Goal: Obtain resource: Obtain resource

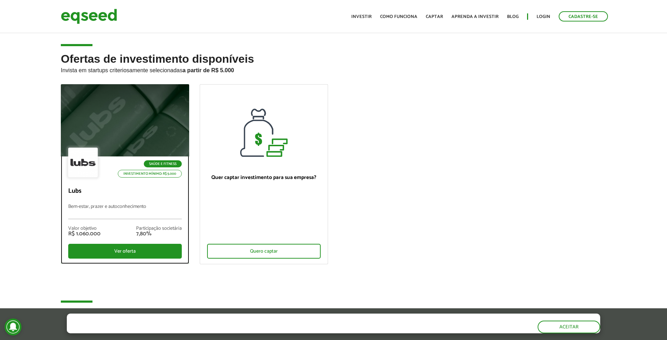
click at [147, 106] on div at bounding box center [125, 120] width 154 height 87
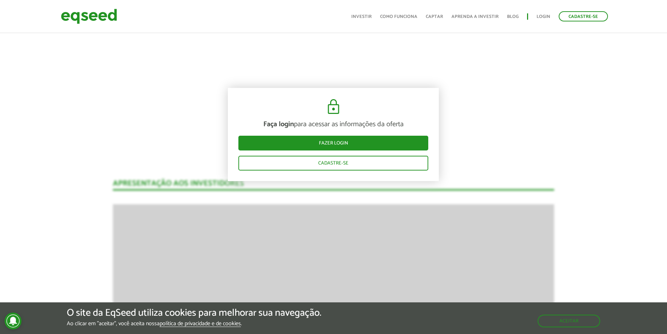
scroll to position [563, 0]
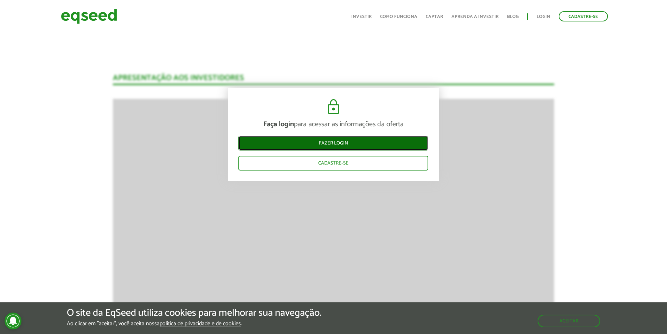
click at [345, 141] on link "Fazer login" at bounding box center [334, 143] width 190 height 15
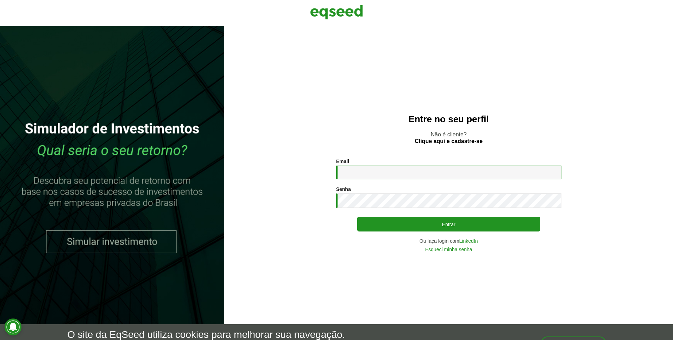
click at [402, 176] on input "Email *" at bounding box center [448, 172] width 225 height 14
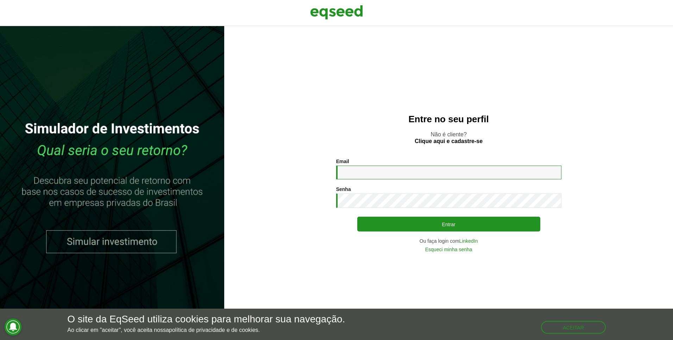
click at [0, 339] on com-1password-button at bounding box center [0, 340] width 0 height 0
type input "**********"
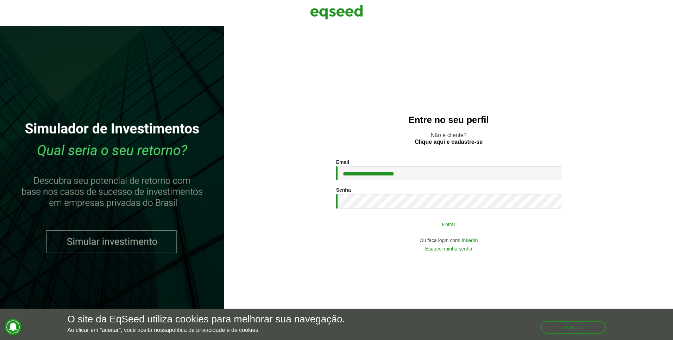
click at [422, 226] on button "Entrar" at bounding box center [448, 223] width 183 height 13
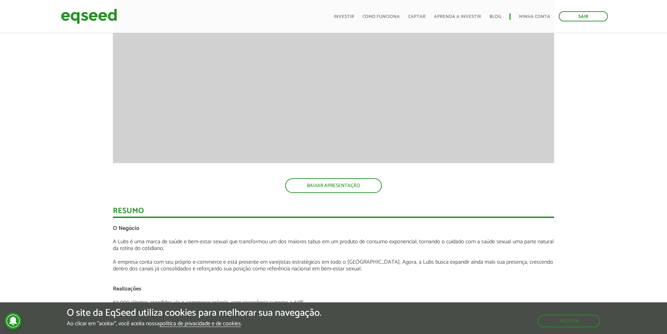
scroll to position [650, 0]
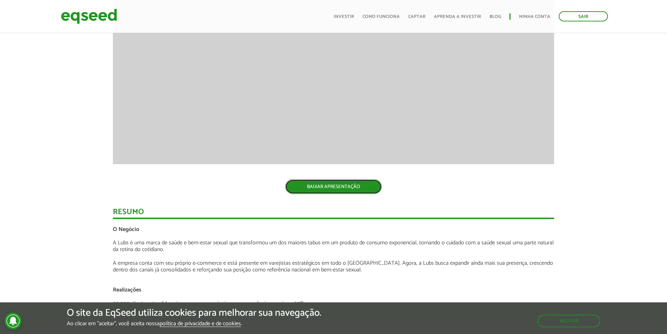
click at [362, 185] on link "BAIXAR APRESENTAÇÃO" at bounding box center [333, 186] width 97 height 15
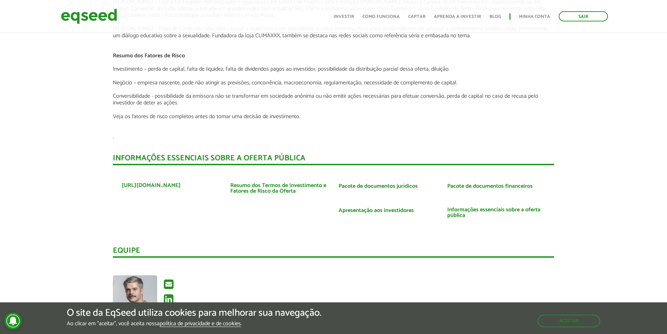
scroll to position [1163, 0]
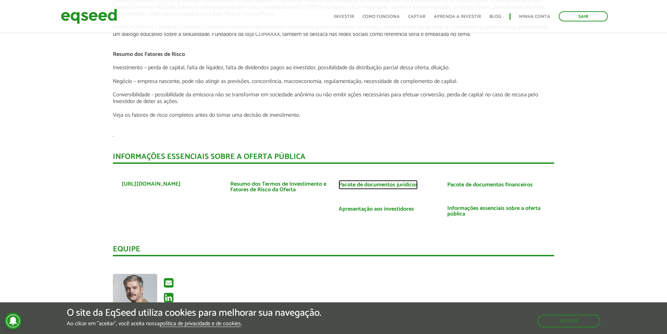
click at [404, 182] on link "Pacote de documentos jurídicos" at bounding box center [378, 185] width 79 height 6
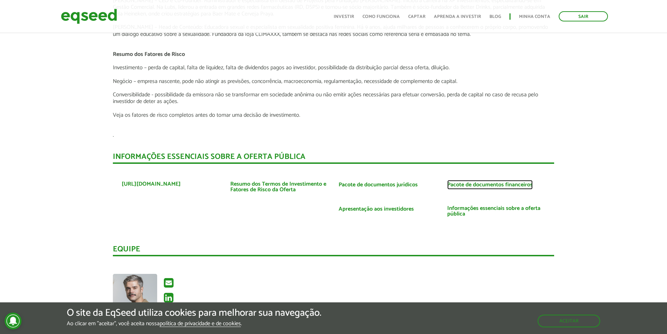
click at [490, 182] on link "Pacote de documentos financeiros" at bounding box center [490, 185] width 85 height 6
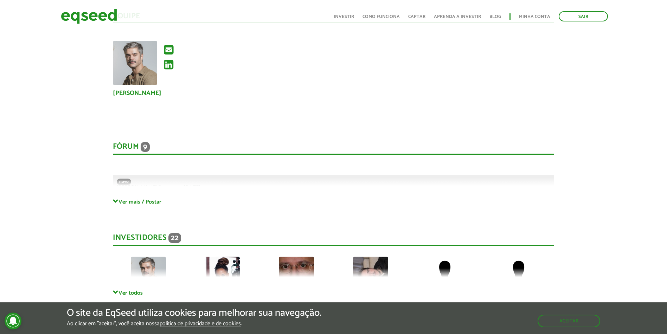
scroll to position [1394, 0]
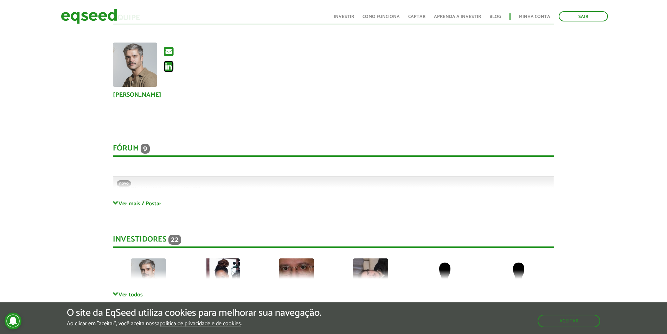
click at [168, 61] on icon at bounding box center [168, 66] width 9 height 11
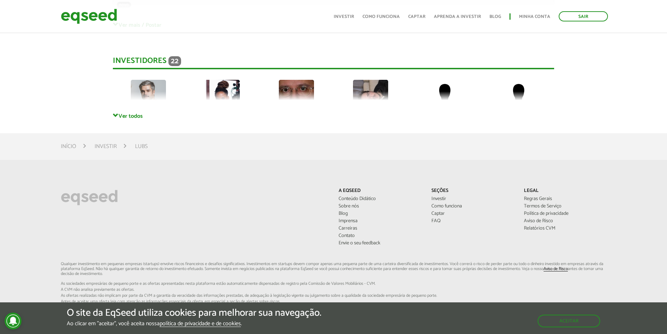
scroll to position [1484, 0]
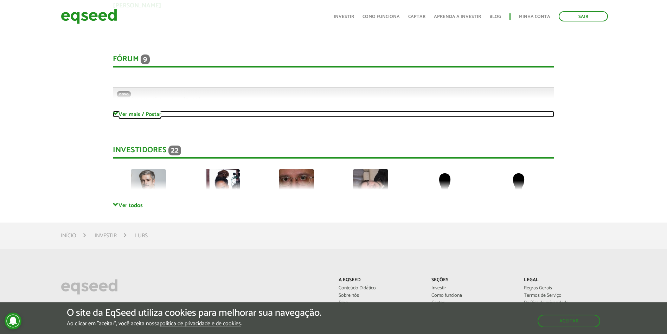
click at [142, 111] on link "Ver mais / Postar" at bounding box center [334, 114] width 442 height 7
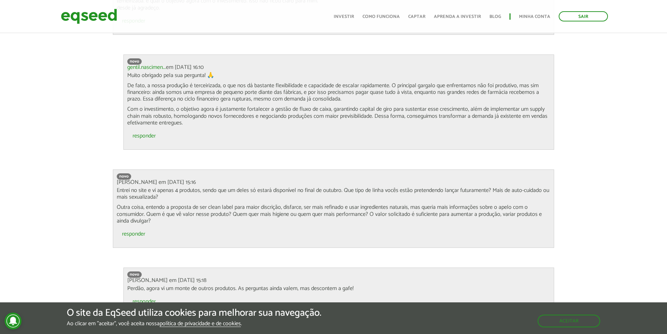
scroll to position [1747, 0]
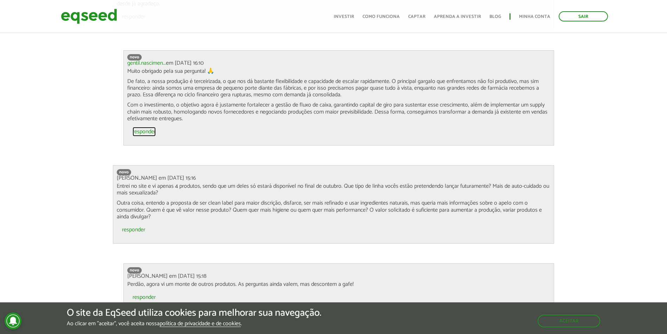
click at [145, 129] on link "responder" at bounding box center [144, 132] width 23 height 6
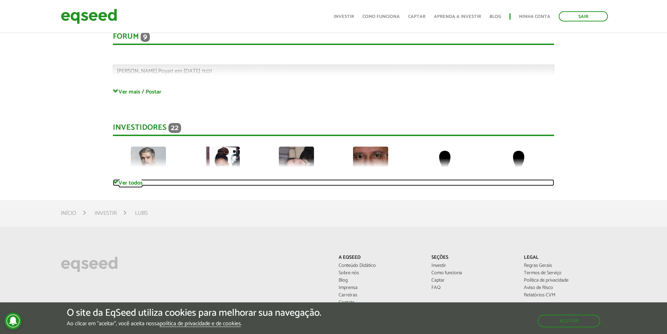
click at [144, 179] on link "Ver todos" at bounding box center [334, 182] width 442 height 7
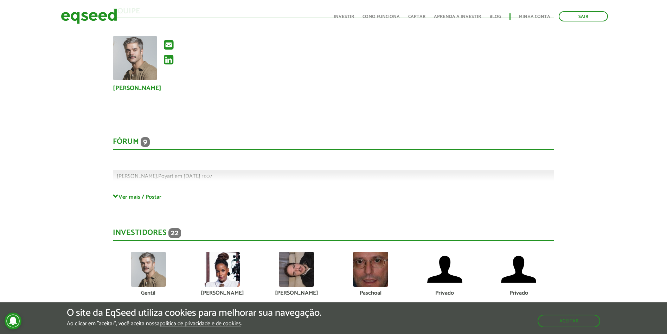
scroll to position [1389, 0]
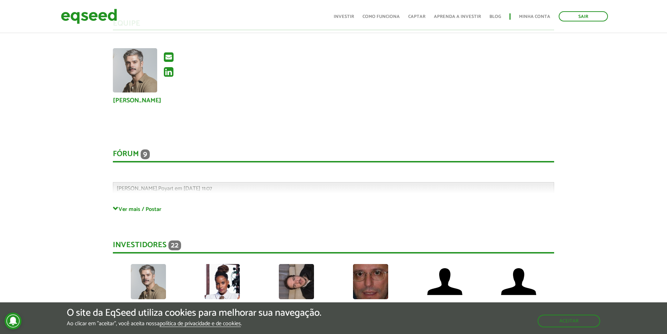
click at [130, 189] on div "Fórum 9 Comentários [PERSON_NAME].Poyart em [DATE] 11:07 Bem-vindo(a) ao fórum …" at bounding box center [334, 170] width 442 height 70
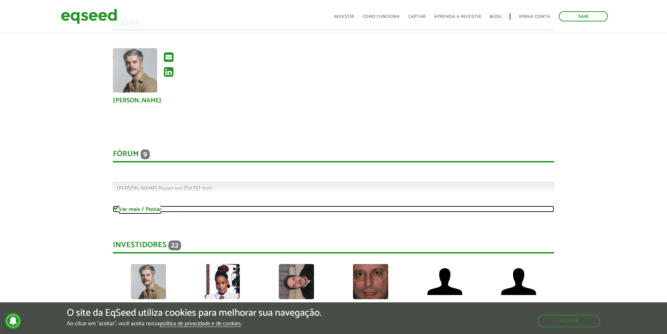
click at [135, 206] on link "Ver mais / Postar" at bounding box center [334, 209] width 442 height 7
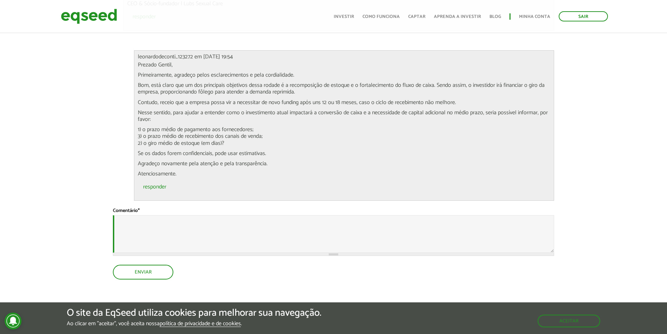
scroll to position [2729, 0]
